Goal: Transaction & Acquisition: Register for event/course

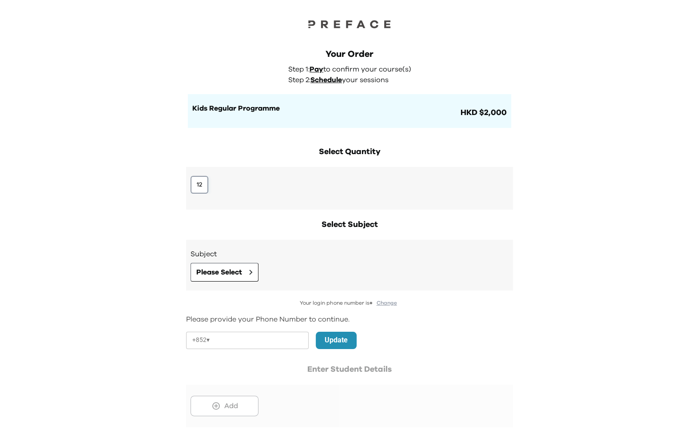
click at [200, 183] on button "12" at bounding box center [200, 185] width 18 height 18
click at [219, 268] on span "Please Select" at bounding box center [219, 272] width 46 height 11
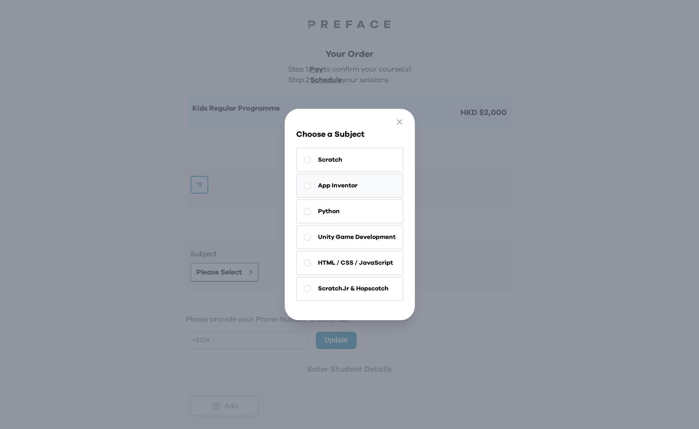
click at [330, 189] on span "App Inventor" at bounding box center [338, 185] width 40 height 9
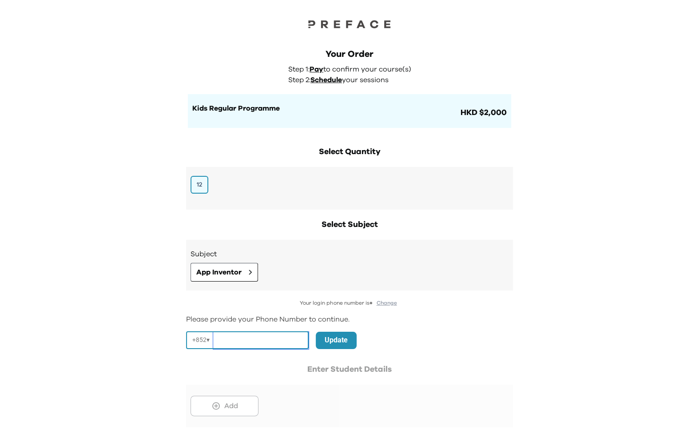
click at [286, 343] on input "tel" at bounding box center [261, 340] width 96 height 17
click at [310, 164] on div "Select Quantity 12" at bounding box center [349, 178] width 327 height 64
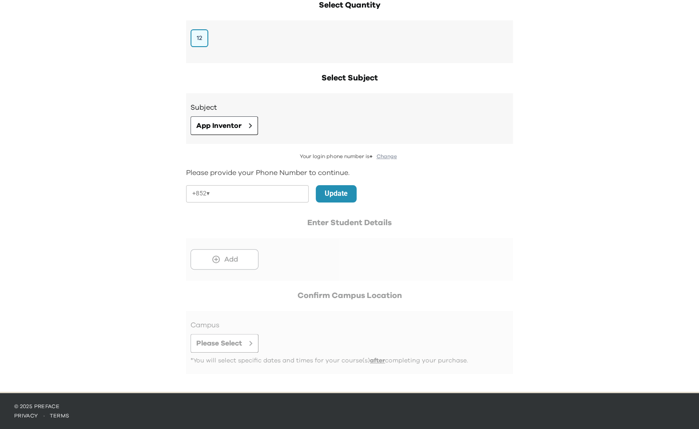
scroll to position [91, 0]
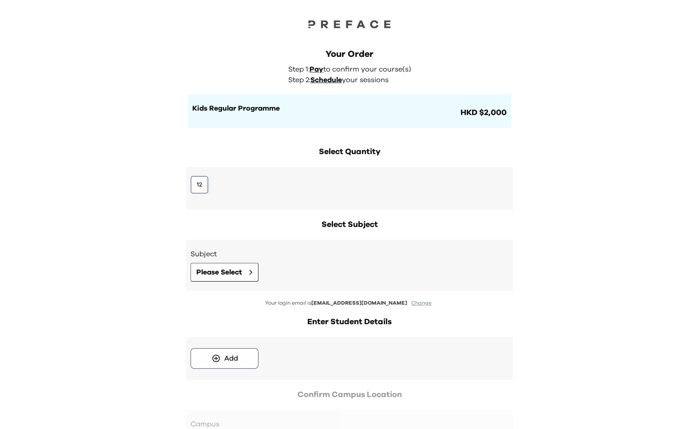
click at [195, 182] on button "12" at bounding box center [200, 185] width 18 height 18
click at [220, 279] on button "Please Select" at bounding box center [225, 272] width 68 height 19
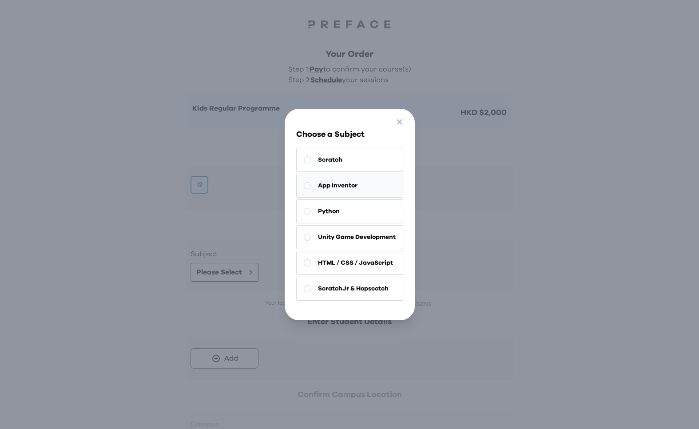
click at [332, 187] on span "App Inventor" at bounding box center [338, 185] width 40 height 9
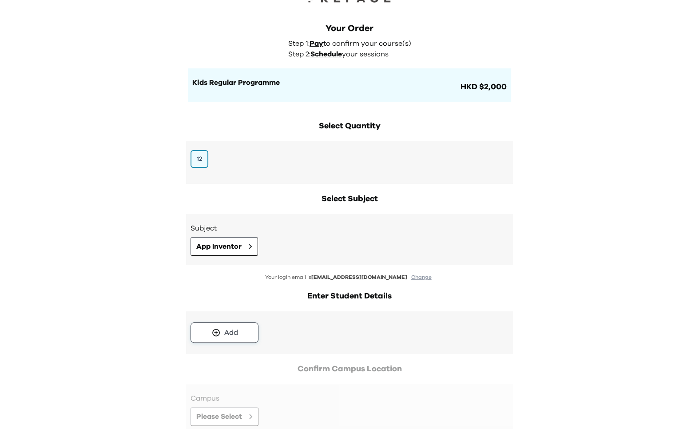
scroll to position [28, 0]
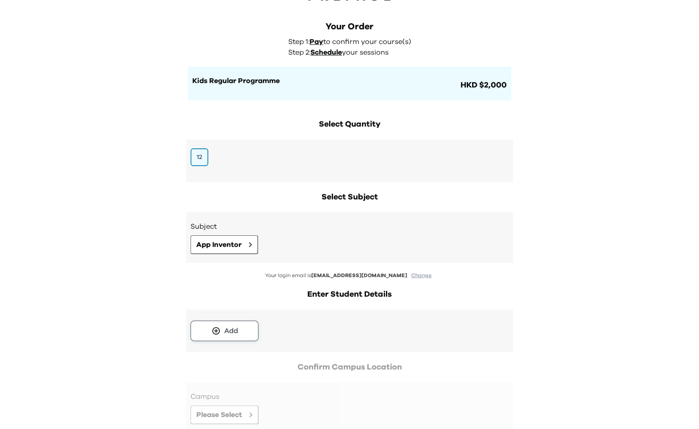
click at [222, 334] on button "Add" at bounding box center [225, 331] width 68 height 20
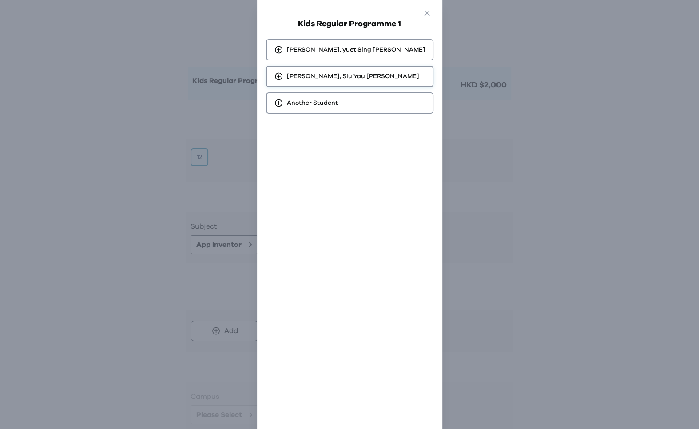
click at [344, 70] on div "Shawn, Siu Yau Chan" at bounding box center [349, 76] width 167 height 21
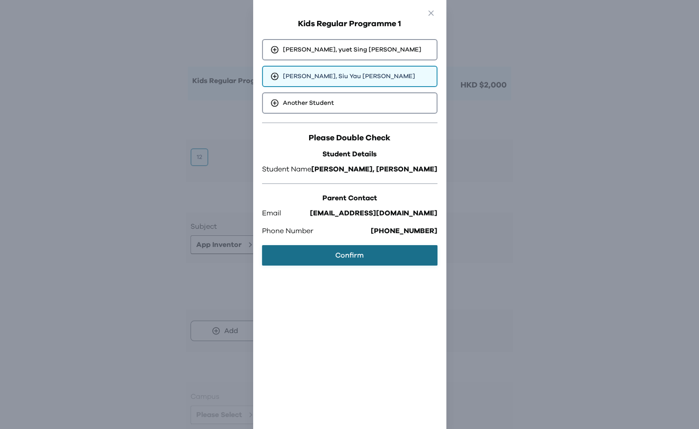
click at [325, 259] on button "Confirm" at bounding box center [349, 255] width 175 height 20
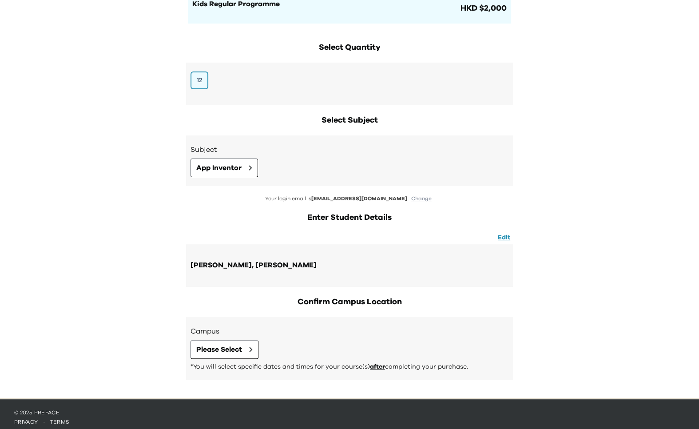
scroll to position [110, 0]
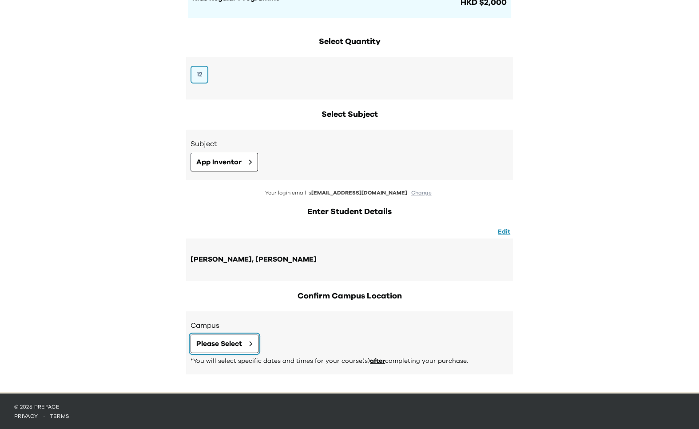
click at [233, 339] on span "Please Select" at bounding box center [219, 344] width 46 height 11
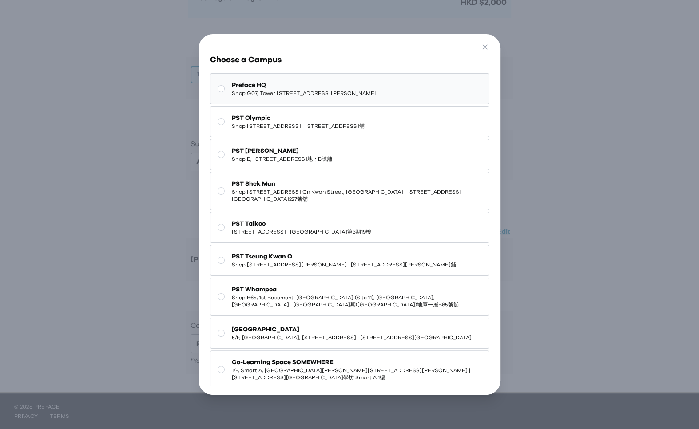
click at [280, 96] on button "Preface HQ Shop G07, Tower 535, 535 Jaffe Road, Causeway Bay | 銅鑼灣謝斐道535號Tower …" at bounding box center [349, 88] width 279 height 31
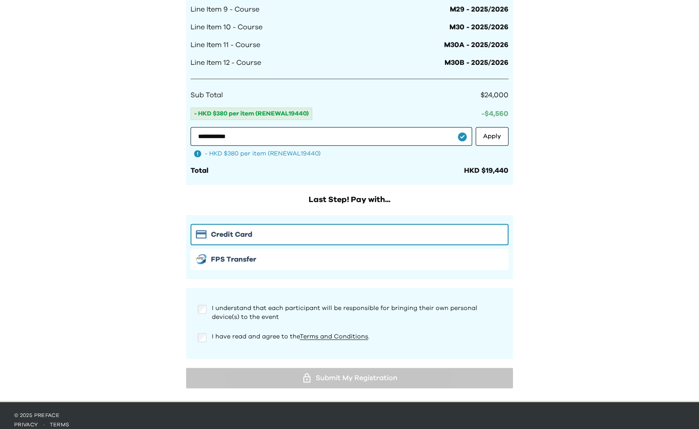
scroll to position [761, 0]
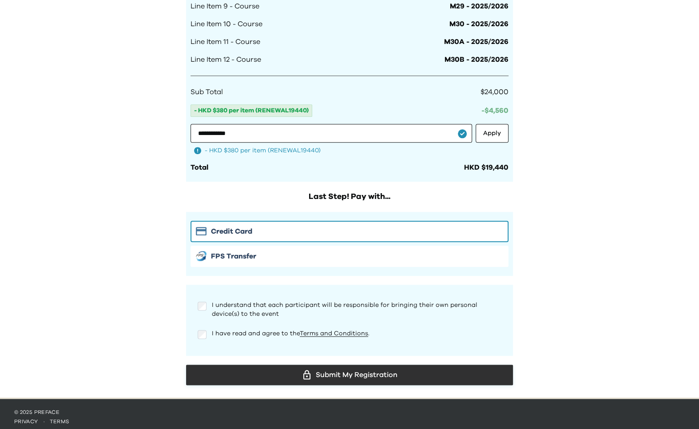
click at [227, 368] on div "Submit My Registration" at bounding box center [349, 374] width 313 height 13
